Goal: Information Seeking & Learning: Check status

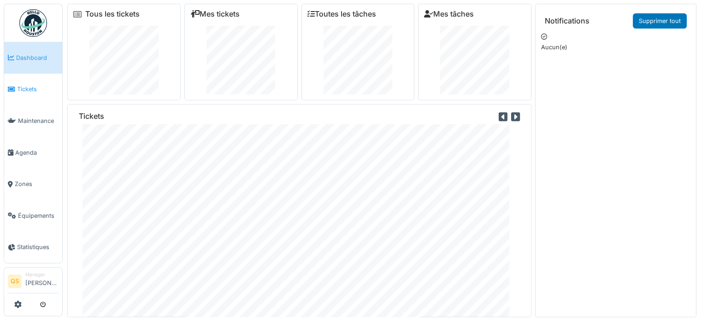
click at [28, 90] on span "Tickets" at bounding box center [37, 89] width 41 height 9
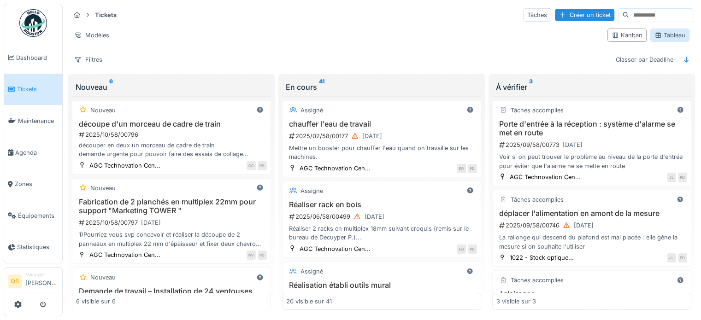
click at [656, 35] on div "Tableau" at bounding box center [669, 35] width 31 height 9
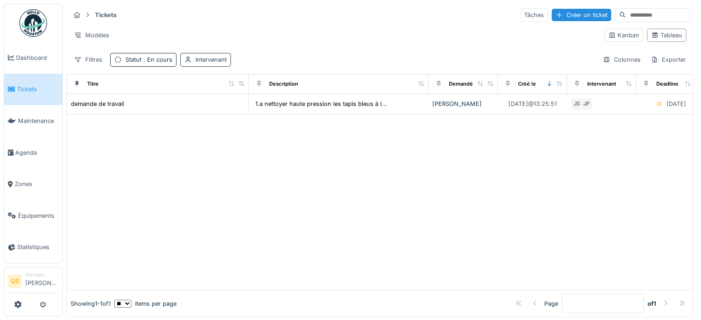
click at [207, 58] on div "Intervenant" at bounding box center [210, 59] width 31 height 9
click at [202, 99] on div "Intervenant" at bounding box center [211, 103] width 49 height 10
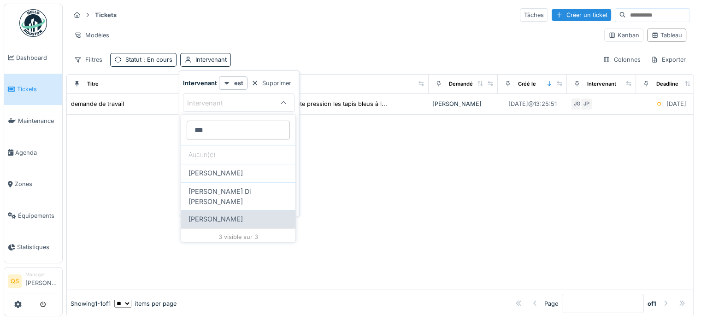
type input "***"
click at [227, 214] on span "Jean-marc Gérardy" at bounding box center [215, 219] width 54 height 10
type input "****"
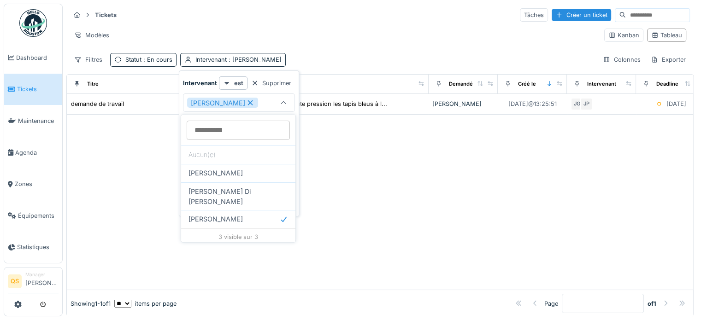
click at [331, 55] on div "Filtres Statut : En cours Intervenant : Jean-marc Gérardy Colonnes Exporter" at bounding box center [380, 59] width 620 height 13
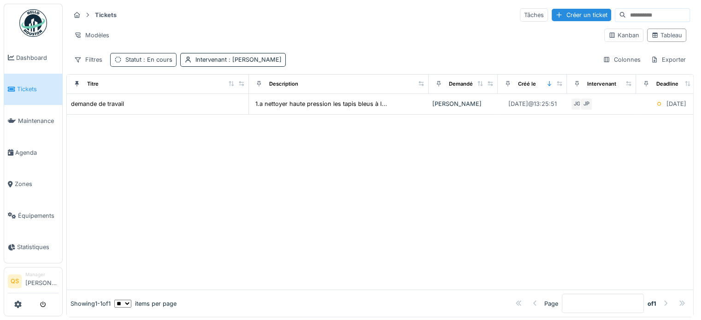
click at [146, 60] on span ": En cours" at bounding box center [156, 59] width 31 height 7
click at [154, 101] on icon at bounding box center [155, 103] width 8 height 6
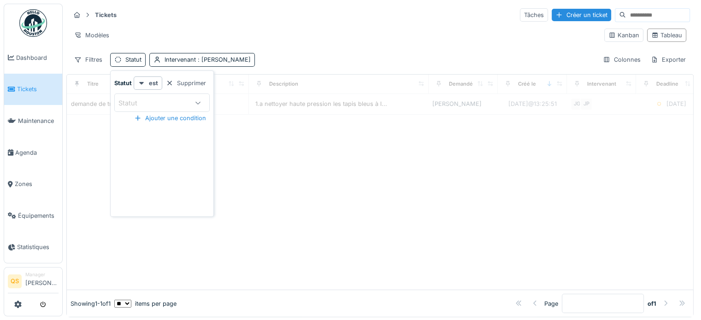
click at [284, 165] on div at bounding box center [380, 202] width 626 height 175
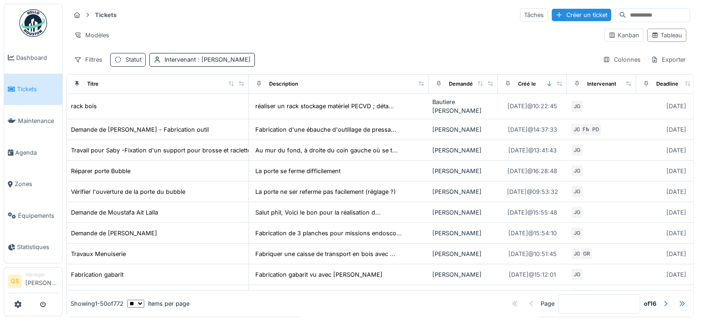
click at [128, 57] on div "Statut" at bounding box center [133, 59] width 16 height 9
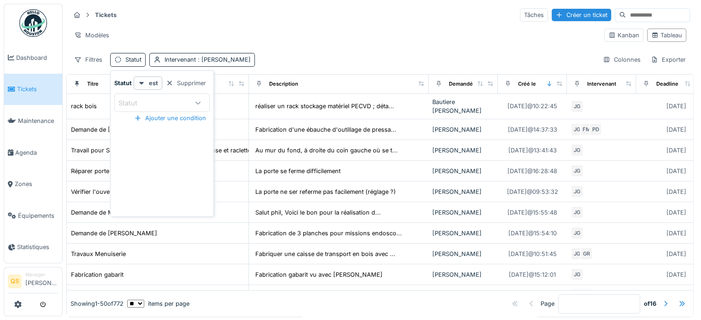
click at [199, 104] on icon at bounding box center [197, 103] width 7 height 6
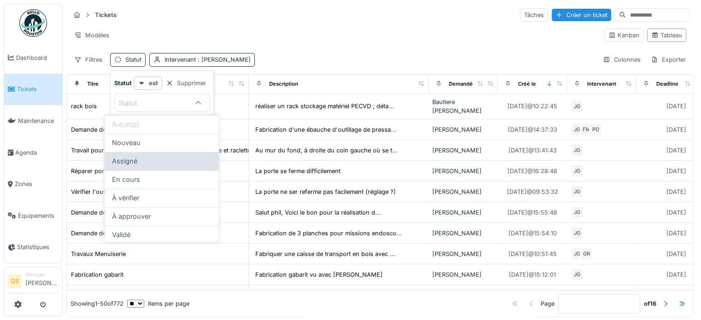
click at [157, 163] on div "Assigné" at bounding box center [162, 161] width 100 height 10
type input "********"
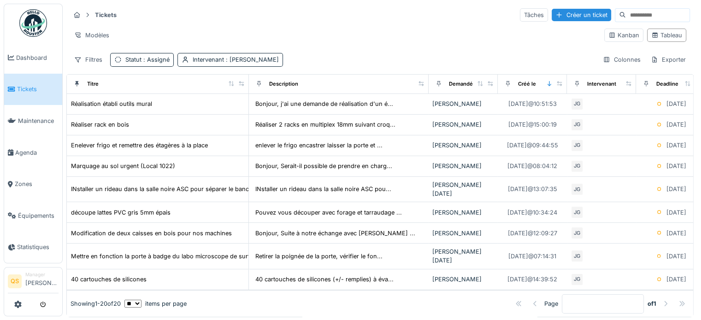
click at [324, 52] on div "Tickets Tâches Créer un ticket Modèles Kanban Tableau Filtres Statut : Assigné …" at bounding box center [379, 37] width 627 height 67
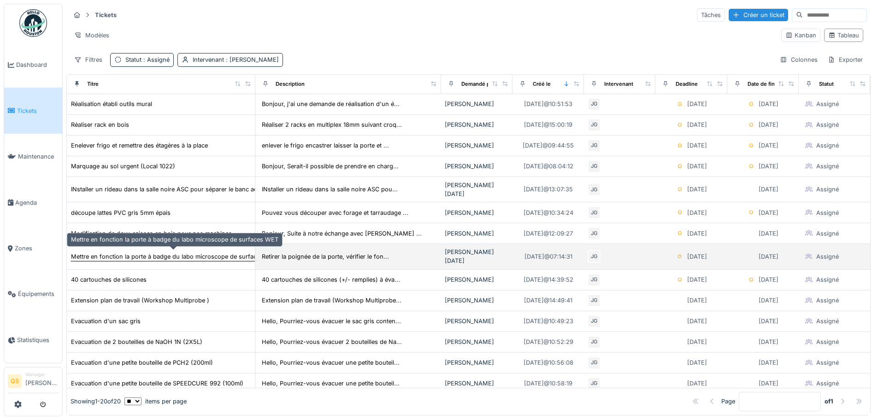
click at [205, 254] on div "Mettre en fonction la porte à badge du labo microscope de surfaces WET" at bounding box center [174, 256] width 207 height 9
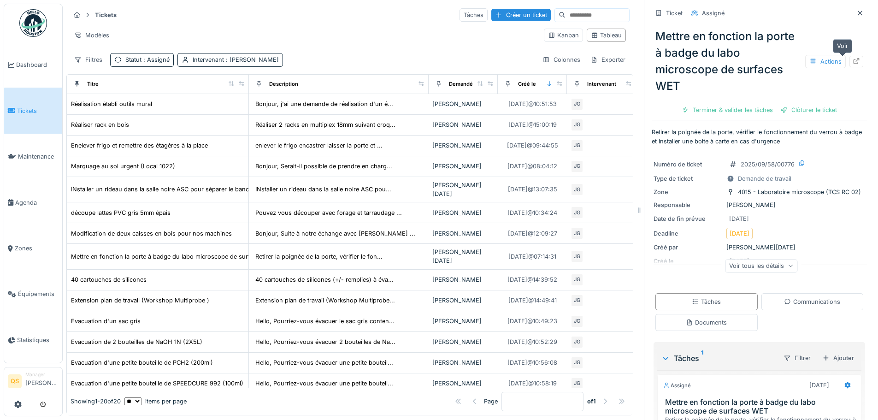
click at [700, 59] on div at bounding box center [856, 62] width 14 height 12
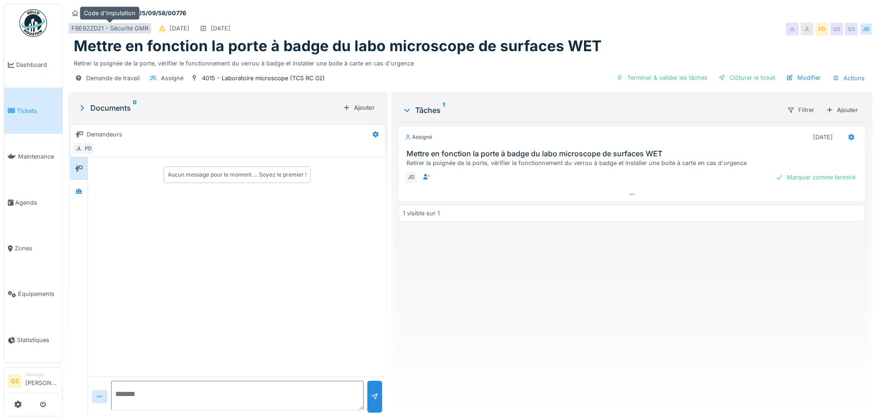
drag, startPoint x: 148, startPoint y: 29, endPoint x: 81, endPoint y: 29, distance: 66.8
click at [81, 29] on div "FBE92ZD21 - Sécurité GMR" at bounding box center [109, 29] width 83 height 12
click at [78, 29] on div "FBE92ZD21 - Sécurité GMR" at bounding box center [109, 28] width 77 height 9
drag, startPoint x: 67, startPoint y: 24, endPoint x: 127, endPoint y: 32, distance: 60.0
click at [126, 32] on div "Tickets #2025/09/58/00776 FBE92ZD21 - Sécurité GMR [DATE] [DATE] JL JL PD QS QS…" at bounding box center [470, 47] width 808 height 87
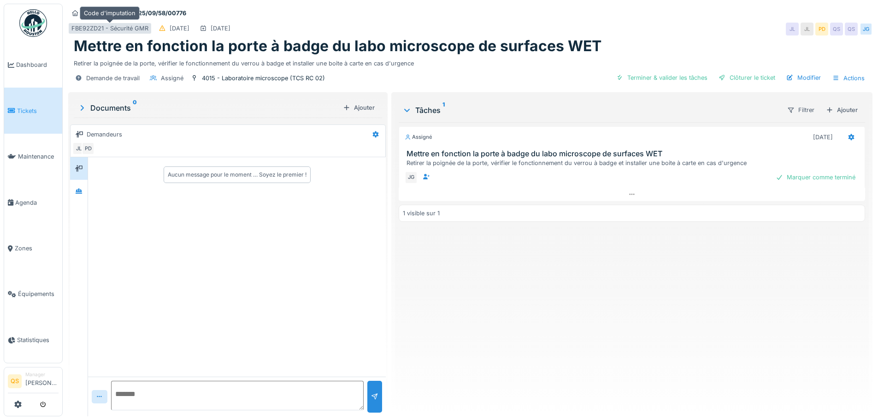
drag, startPoint x: 131, startPoint y: 30, endPoint x: 115, endPoint y: 27, distance: 16.5
click at [120, 27] on div "FBE92ZD21 - Sécurité GMR" at bounding box center [109, 28] width 77 height 9
click at [108, 27] on div "FBE92ZD21 - Sécurité GMR" at bounding box center [109, 28] width 77 height 9
